Goal: Information Seeking & Learning: Learn about a topic

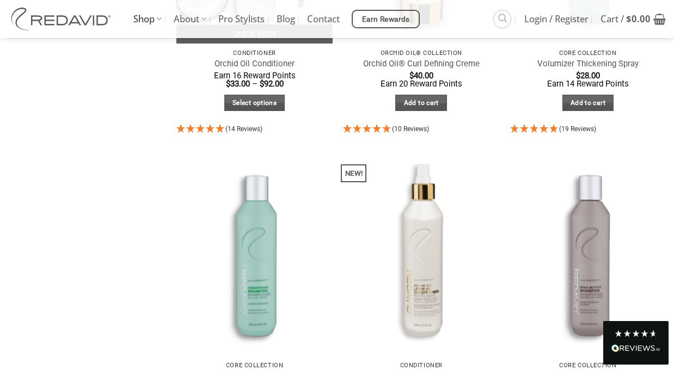
scroll to position [700, 0]
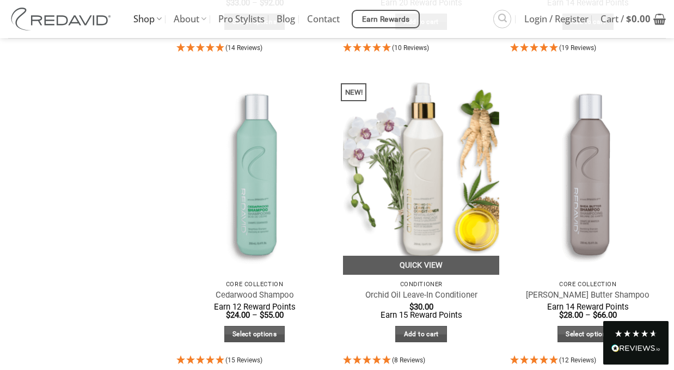
click at [404, 229] on img at bounding box center [421, 171] width 156 height 208
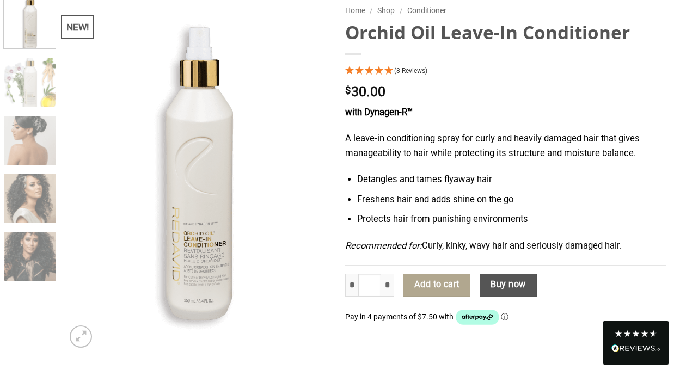
scroll to position [122, 0]
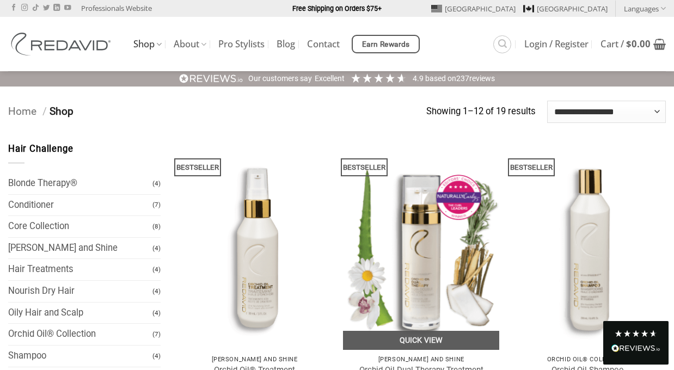
click at [411, 218] on img at bounding box center [421, 246] width 156 height 208
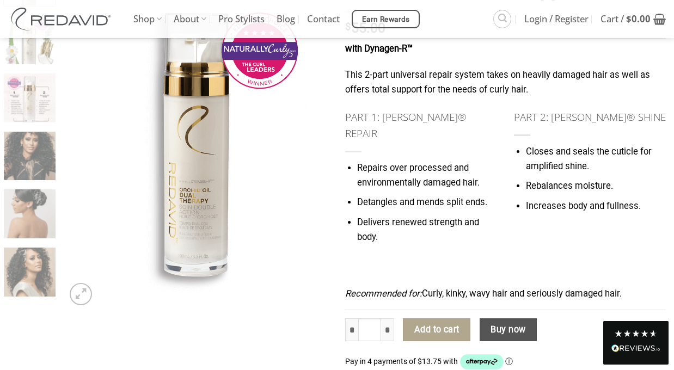
scroll to position [131, 0]
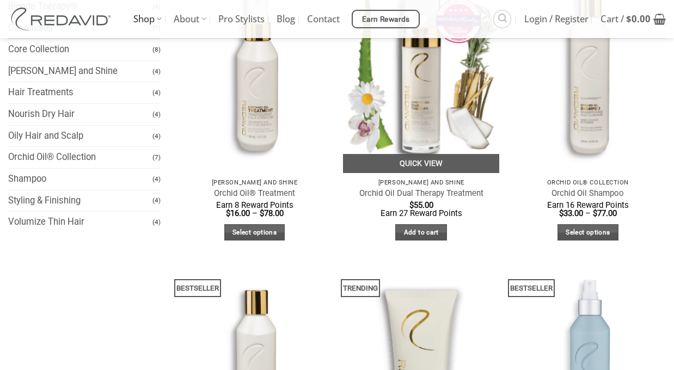
scroll to position [330, 0]
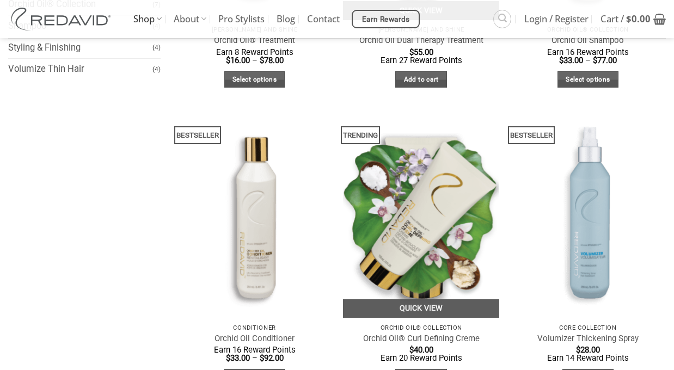
click at [439, 240] on img at bounding box center [421, 214] width 156 height 208
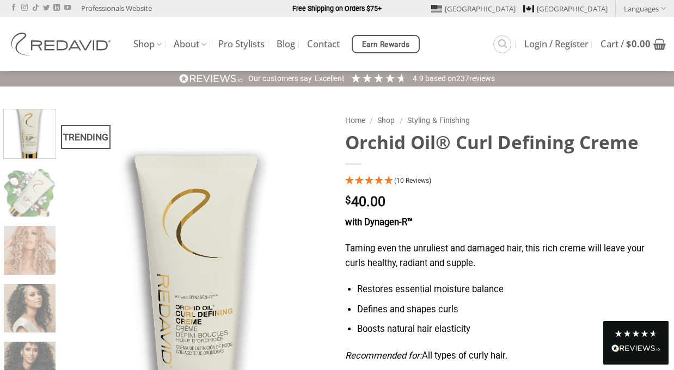
scroll to position [38, 0]
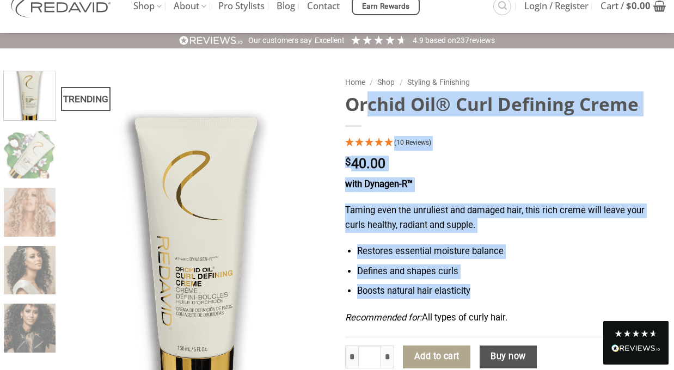
drag, startPoint x: 346, startPoint y: 101, endPoint x: 528, endPoint y: 301, distance: 269.9
click at [528, 301] on div "Home / Shop / Styling & Finishing Orchid Oil® Curl Defining Creme (10 Reviews) …" at bounding box center [505, 326] width 337 height 510
copy div "Orchid Oil® Curl Defining Creme (10 Reviews) $ 40.00 with Dynagen-R™ Taming eve…"
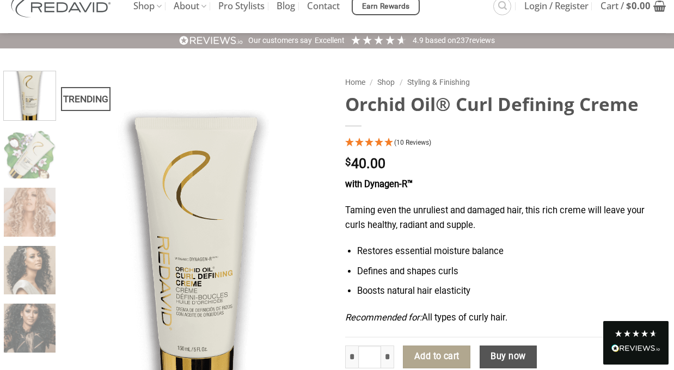
click at [422, 68] on div "TRENDING Home / Shop / Styling & Finishing Orchid Oil® Curl Defining Creme (10 …" at bounding box center [337, 326] width 674 height 554
click at [244, 7] on link "Pro Stylists" at bounding box center [241, 6] width 46 height 20
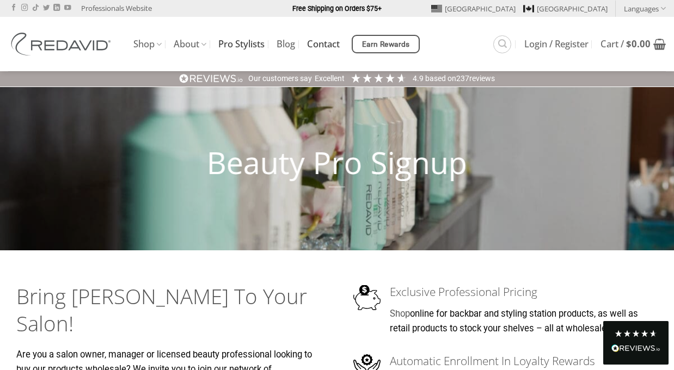
click at [307, 46] on link "Contact" at bounding box center [323, 44] width 33 height 20
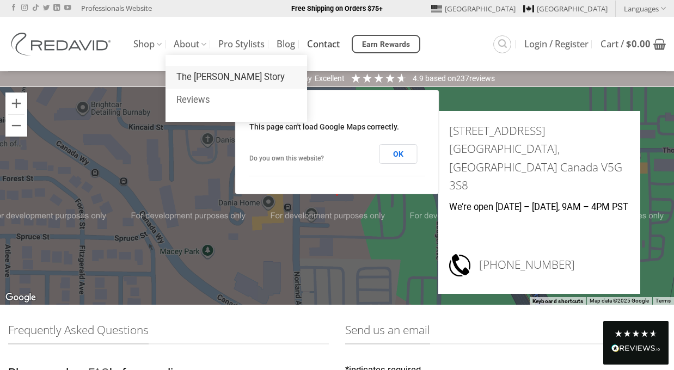
click at [197, 81] on link "The [PERSON_NAME] Story" at bounding box center [237, 77] width 142 height 23
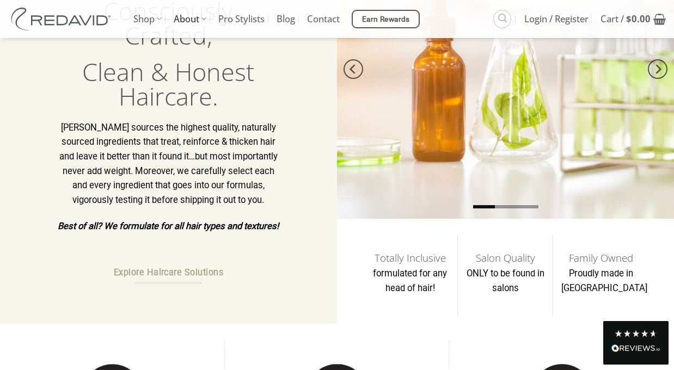
scroll to position [132, 0]
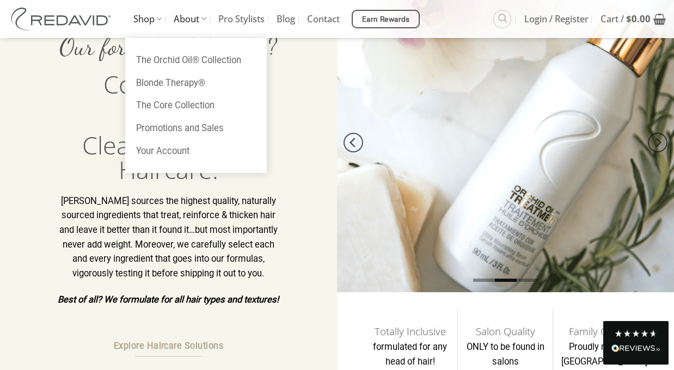
click at [153, 17] on link "Shop" at bounding box center [147, 19] width 28 height 38
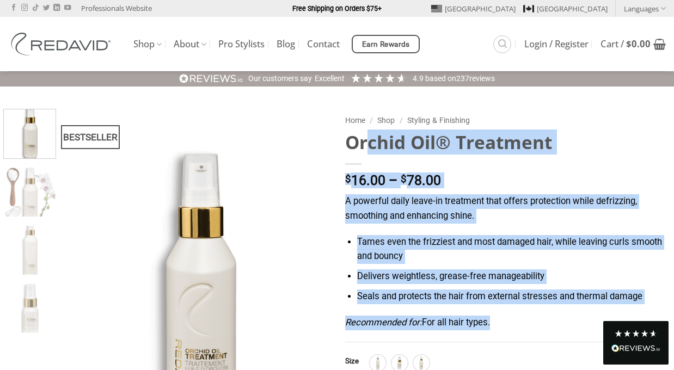
drag, startPoint x: 341, startPoint y: 132, endPoint x: 544, endPoint y: 323, distance: 278.2
click at [544, 323] on div "**********" at bounding box center [505, 355] width 337 height 492
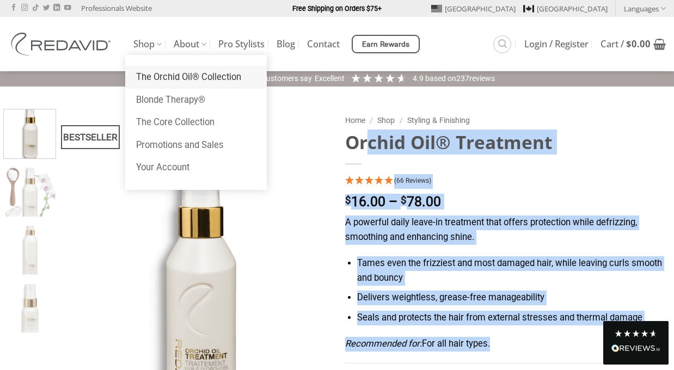
click at [150, 69] on link "The Orchid Oil® Collection" at bounding box center [196, 77] width 142 height 23
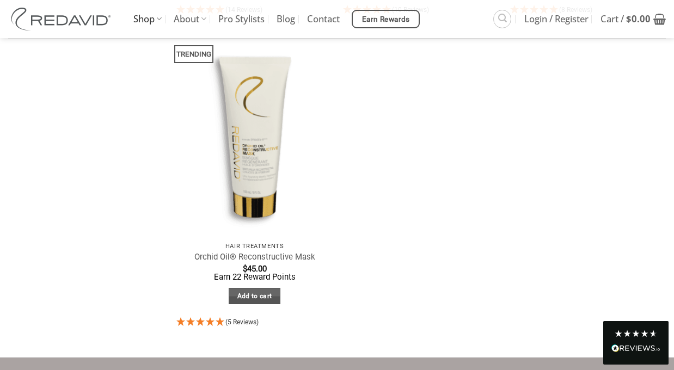
scroll to position [397, 0]
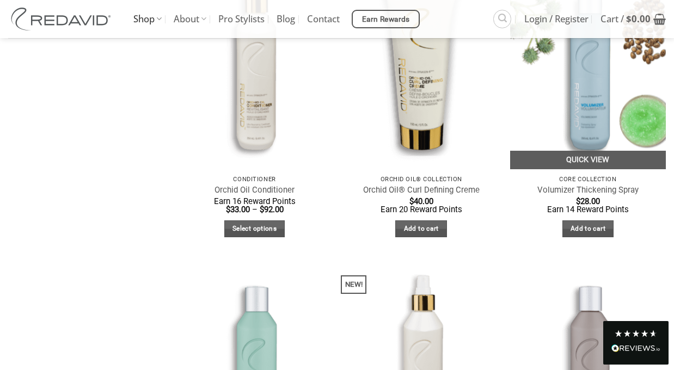
scroll to position [445, 0]
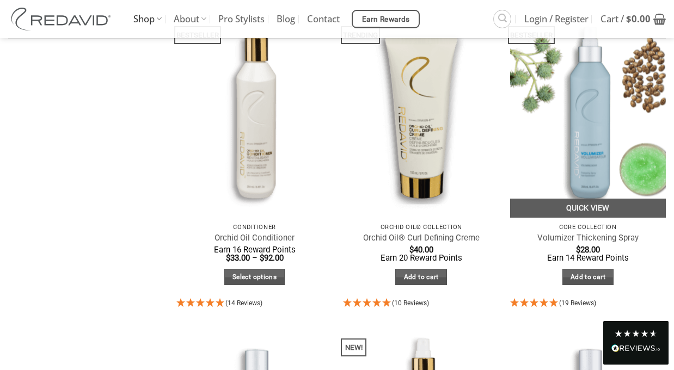
click at [577, 111] on img at bounding box center [588, 114] width 156 height 208
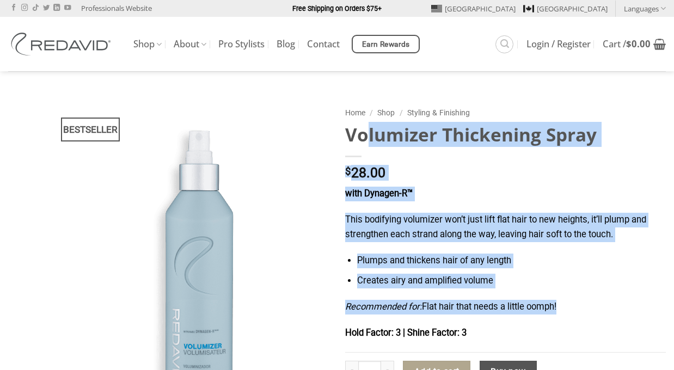
click at [565, 307] on div "Home / Shop / Styling & Finishing Volumizer Thickening Spray $ 28.00 with Dynag…" at bounding box center [505, 321] width 337 height 441
